Goal: Entertainment & Leisure: Browse casually

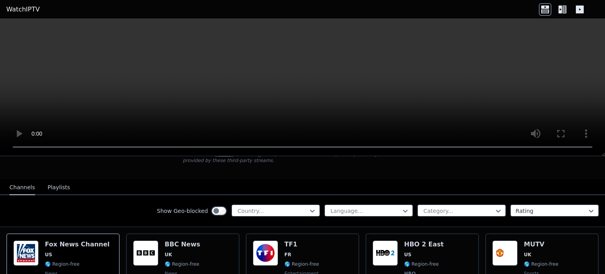
scroll to position [79, 0]
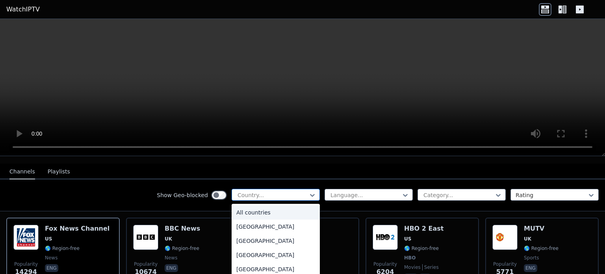
click at [256, 191] on div at bounding box center [273, 195] width 72 height 8
type input "**"
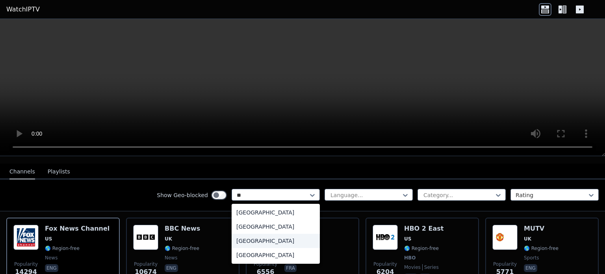
click at [247, 233] on div "[GEOGRAPHIC_DATA]" at bounding box center [275, 240] width 88 height 14
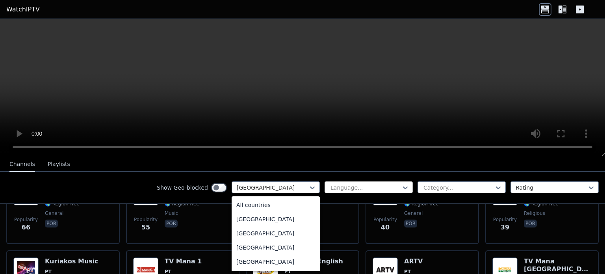
scroll to position [2079, 0]
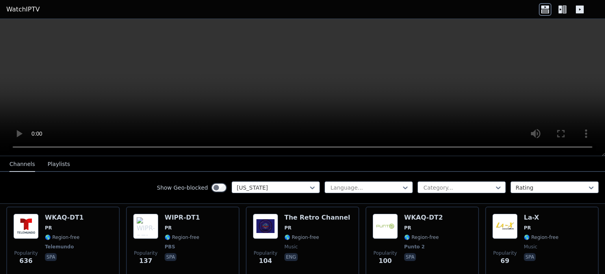
scroll to position [94, 0]
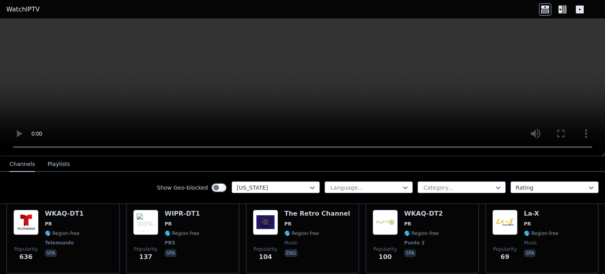
click at [567, 6] on icon at bounding box center [562, 9] width 13 height 13
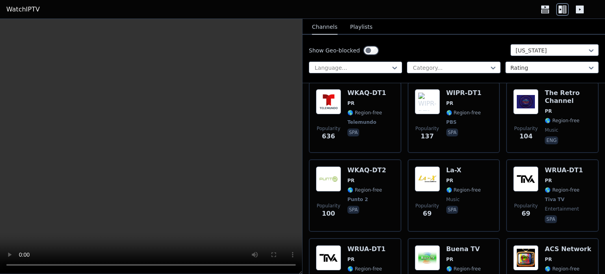
click at [579, 9] on icon at bounding box center [579, 9] width 13 height 13
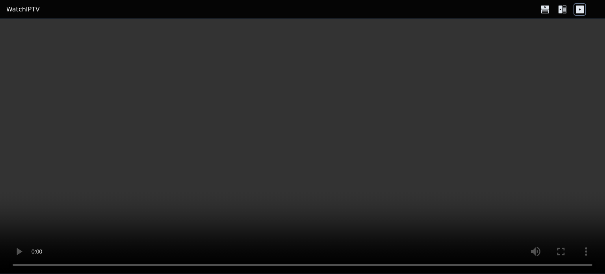
click at [562, 11] on icon at bounding box center [562, 9] width 13 height 13
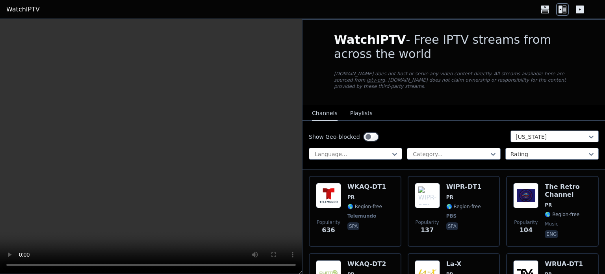
drag, startPoint x: 540, startPoint y: 119, endPoint x: 545, endPoint y: 136, distance: 17.7
click at [545, 136] on div "Show Geo-blocked [US_STATE] Language... Category... Rating" at bounding box center [453, 145] width 302 height 48
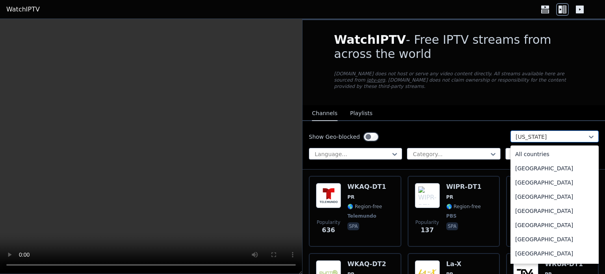
click at [545, 135] on div "[US_STATE]" at bounding box center [554, 136] width 88 height 12
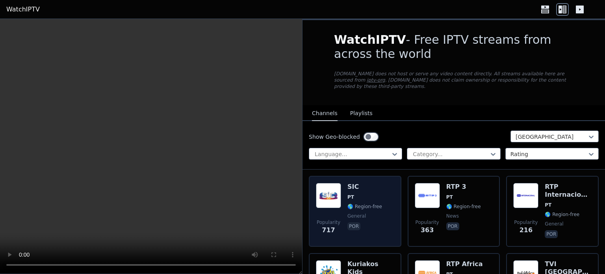
click at [355, 184] on div "SIC PT 🌎 Region-free general por" at bounding box center [364, 211] width 35 height 57
